Goal: Information Seeking & Learning: Find specific fact

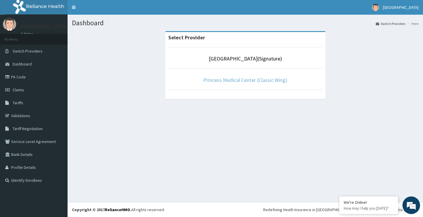
drag, startPoint x: 258, startPoint y: 83, endPoint x: 262, endPoint y: 78, distance: 5.9
click at [258, 82] on link "Princess Medical Center (Classic Wing)" at bounding box center [245, 80] width 84 height 7
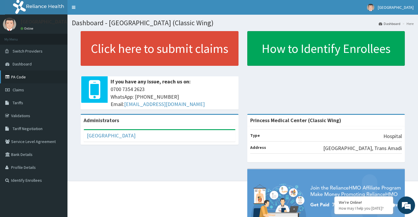
click at [21, 77] on link "PA Code" at bounding box center [34, 76] width 68 height 13
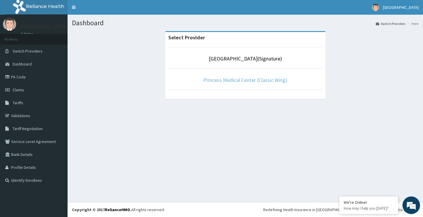
click at [253, 80] on link "Princess Medical Center (Classic Wing)" at bounding box center [245, 80] width 84 height 7
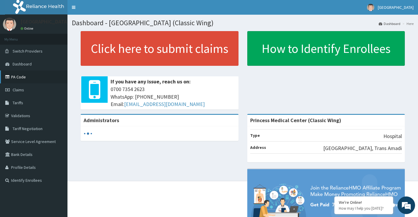
click at [22, 76] on link "PA Code" at bounding box center [34, 76] width 68 height 13
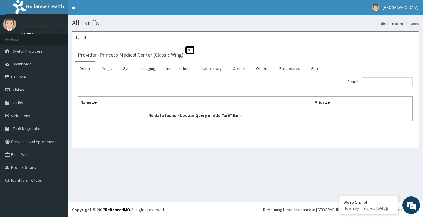
click at [104, 70] on link "Drugs" at bounding box center [107, 68] width 20 height 12
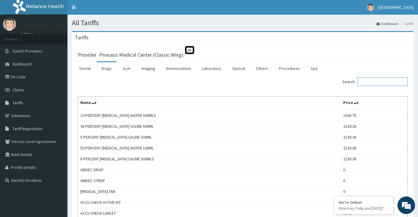
click at [367, 81] on input "Search:" at bounding box center [383, 81] width 51 height 9
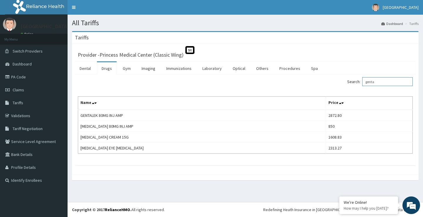
click at [383, 82] on input "genta" at bounding box center [387, 81] width 51 height 9
type input "g"
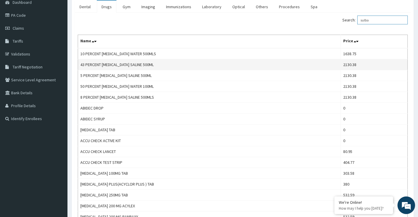
scroll to position [29, 0]
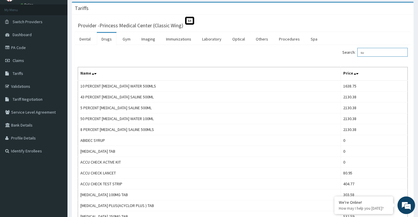
type input "s"
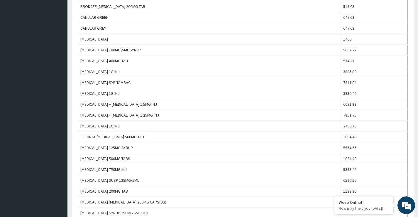
scroll to position [206, 0]
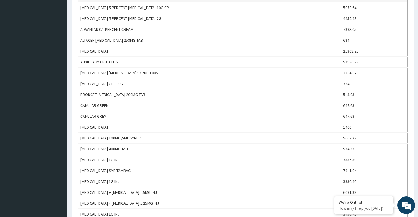
type input "ceftri"
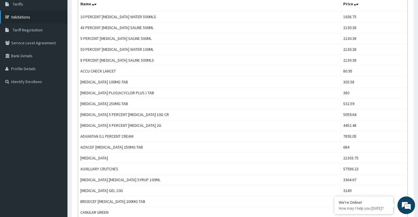
scroll to position [59, 0]
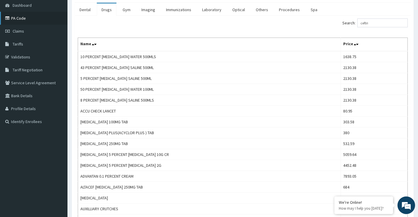
click at [20, 18] on link "PA Code" at bounding box center [34, 18] width 68 height 13
